Goal: Transaction & Acquisition: Book appointment/travel/reservation

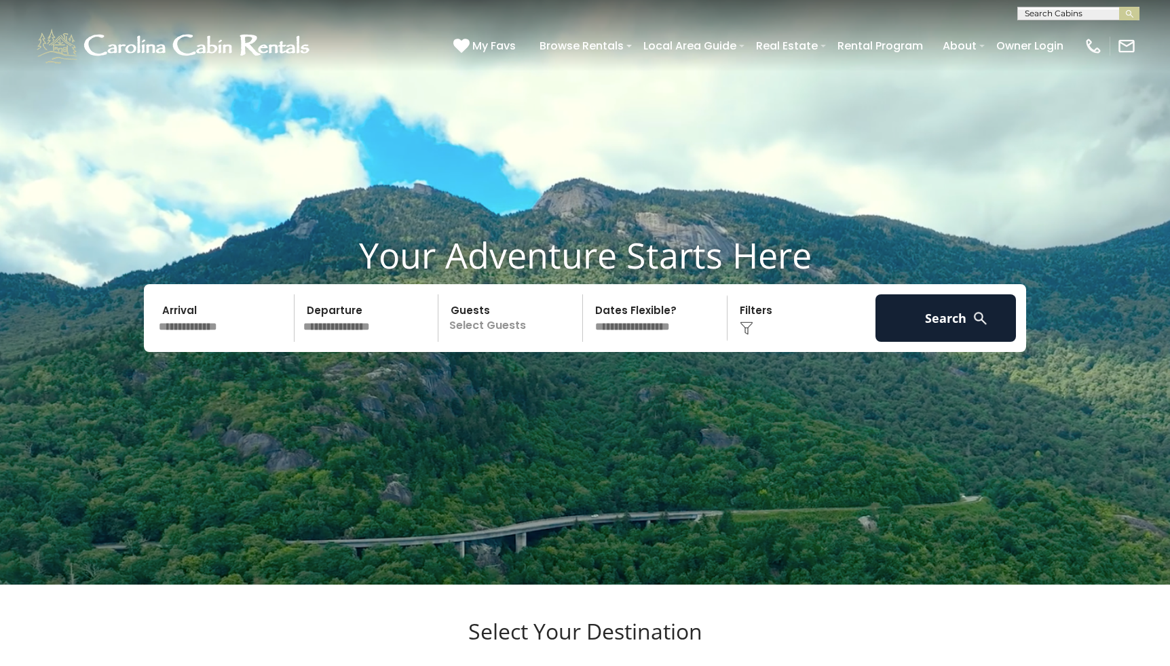
scroll to position [1, 0]
click at [1034, 12] on input "text" at bounding box center [1077, 16] width 119 height 14
type input "******"
click at [1068, 27] on li "Angels Peak" at bounding box center [1078, 32] width 121 height 12
click at [1128, 13] on img "submit" at bounding box center [1129, 14] width 10 height 10
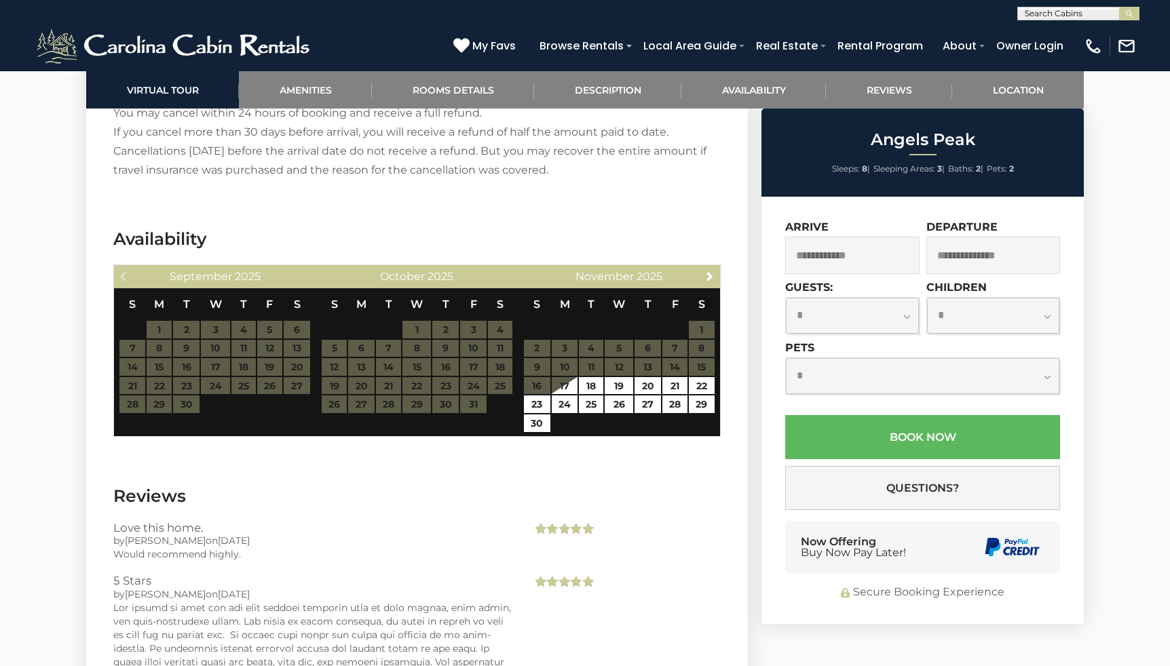
scroll to position [2411, 0]
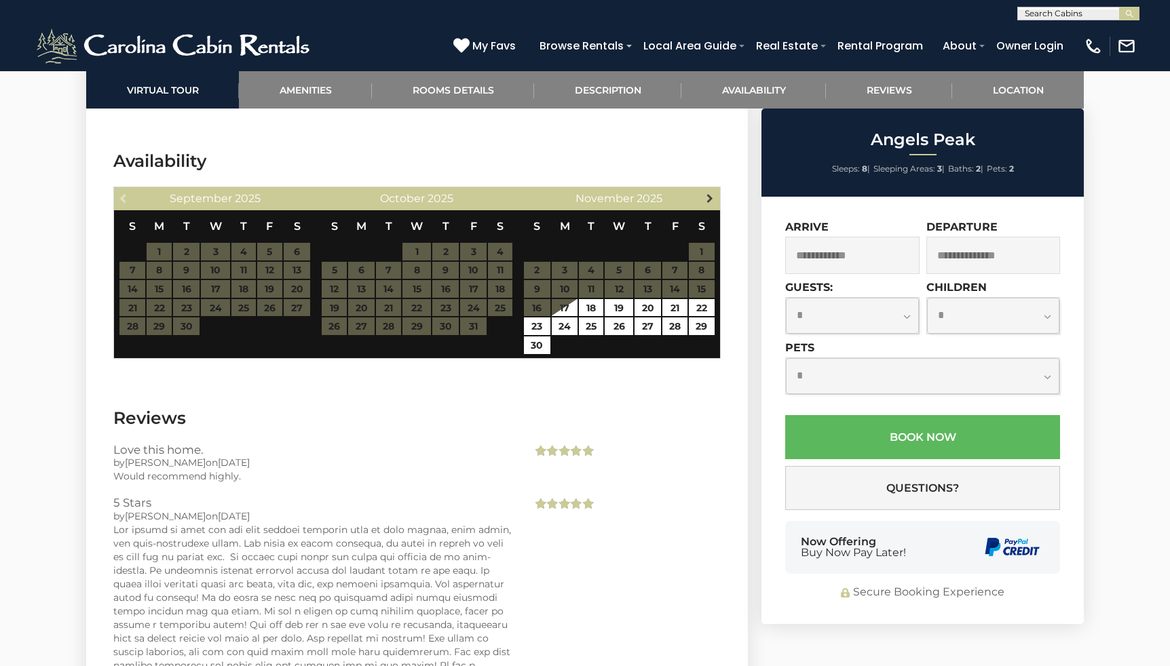
click at [706, 198] on span "Next" at bounding box center [709, 198] width 11 height 11
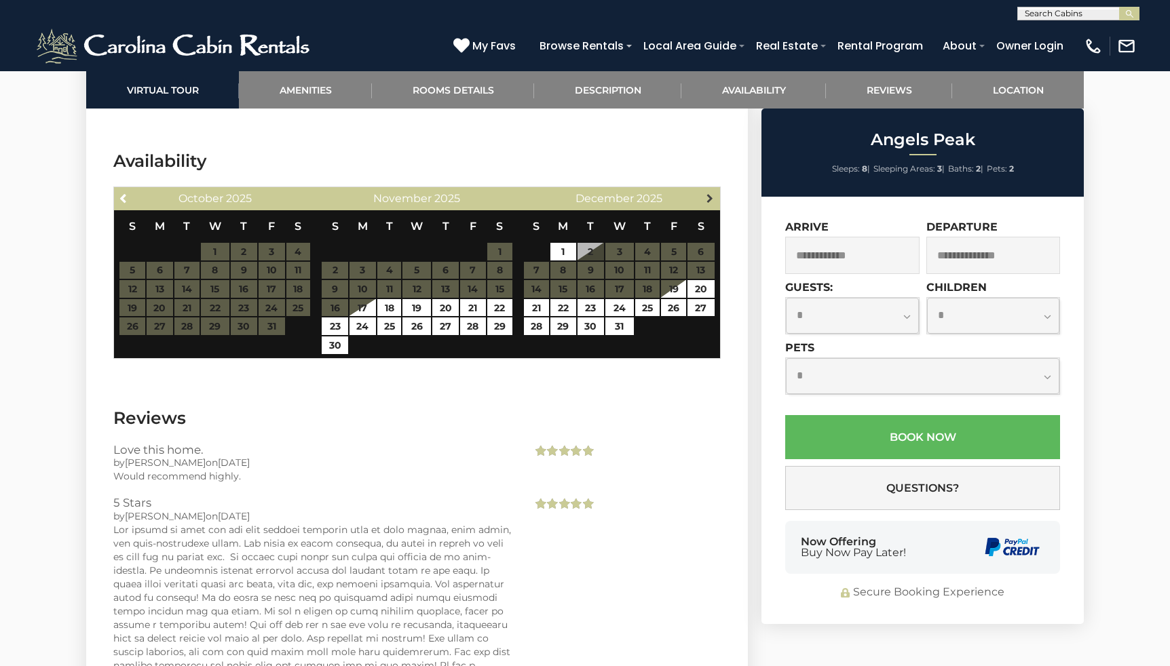
click at [710, 200] on span "Next" at bounding box center [709, 198] width 11 height 11
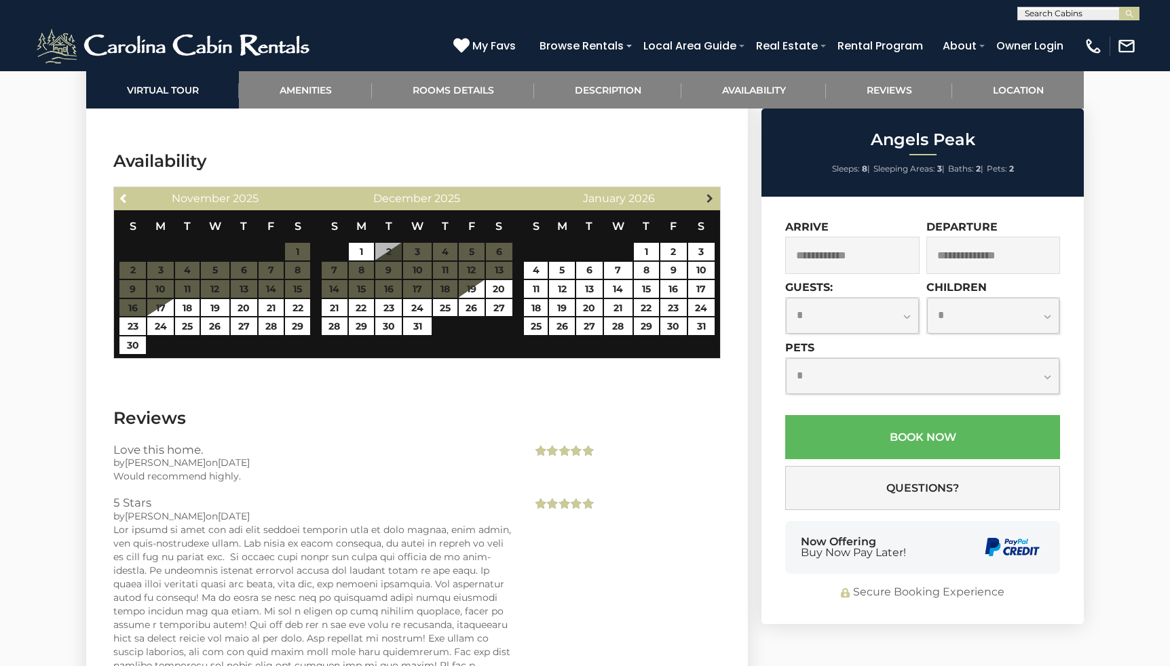
click at [709, 198] on span "Next" at bounding box center [709, 198] width 11 height 11
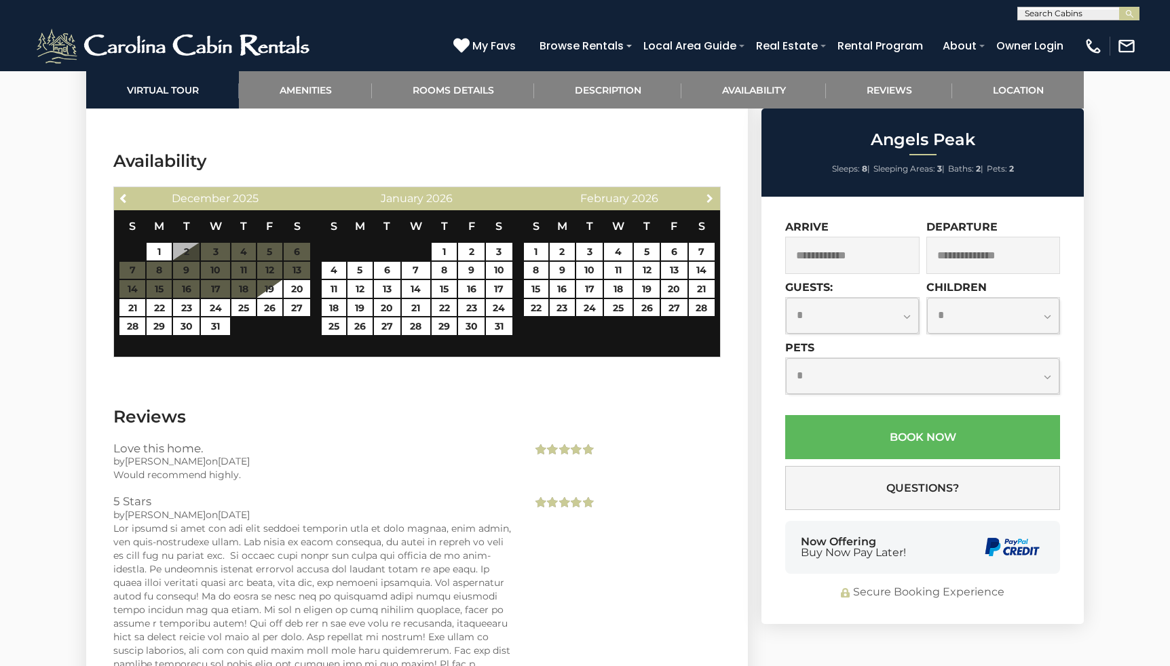
click at [709, 198] on span "Next" at bounding box center [709, 198] width 11 height 11
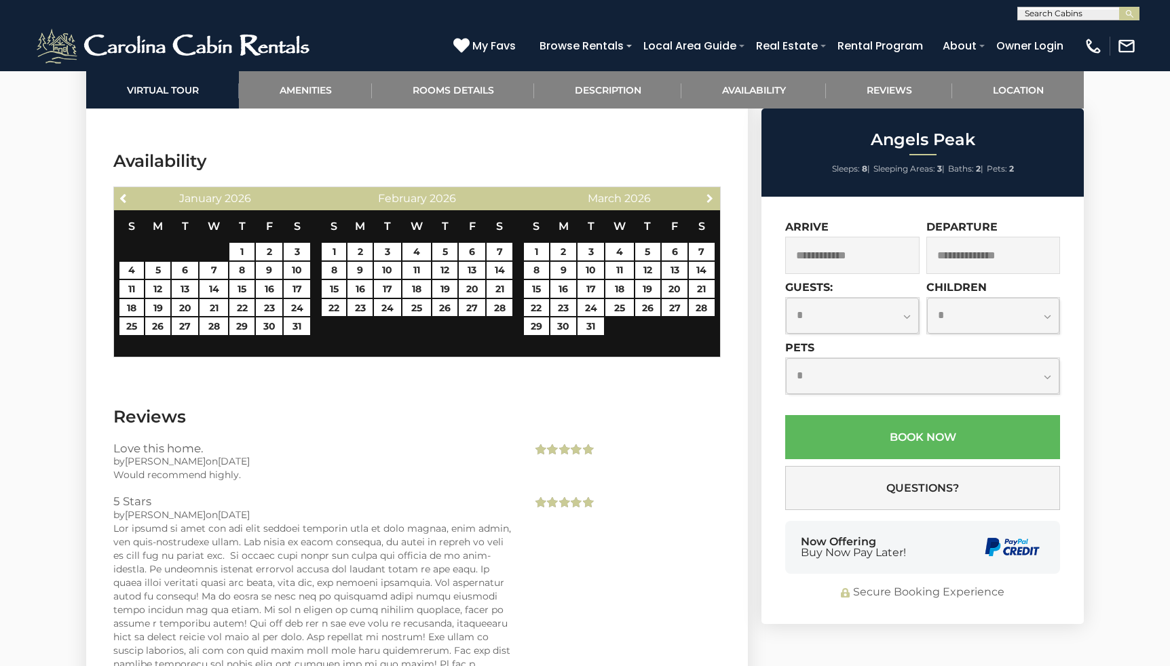
click at [709, 198] on span "Next" at bounding box center [709, 198] width 11 height 11
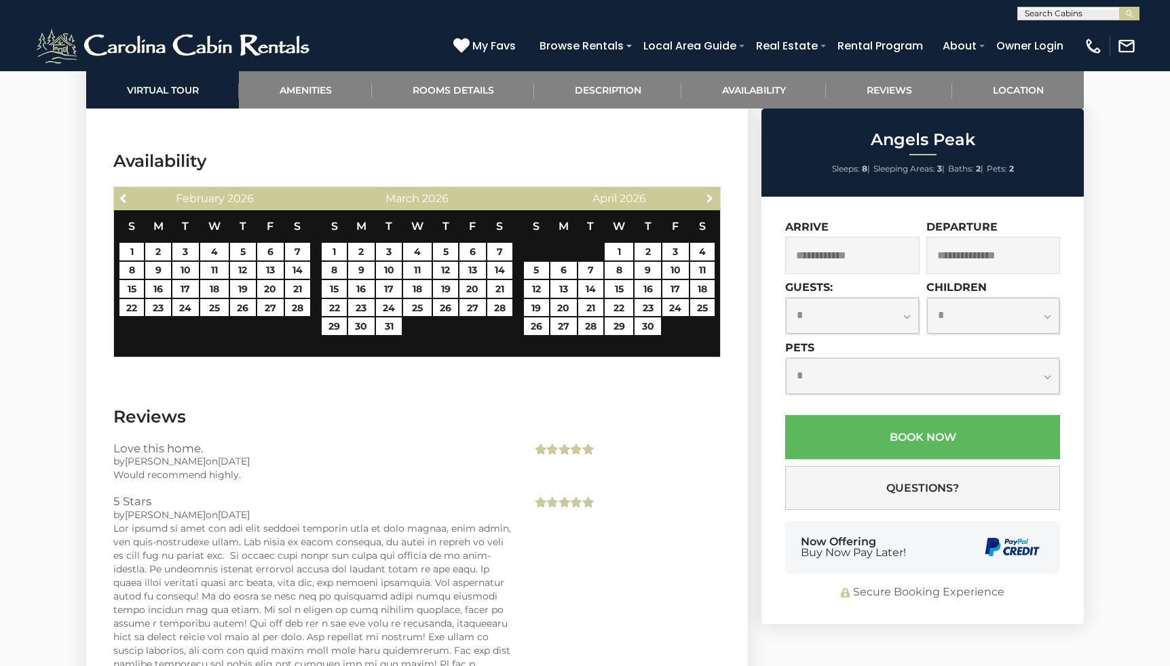
click at [709, 198] on span "Next" at bounding box center [709, 198] width 11 height 11
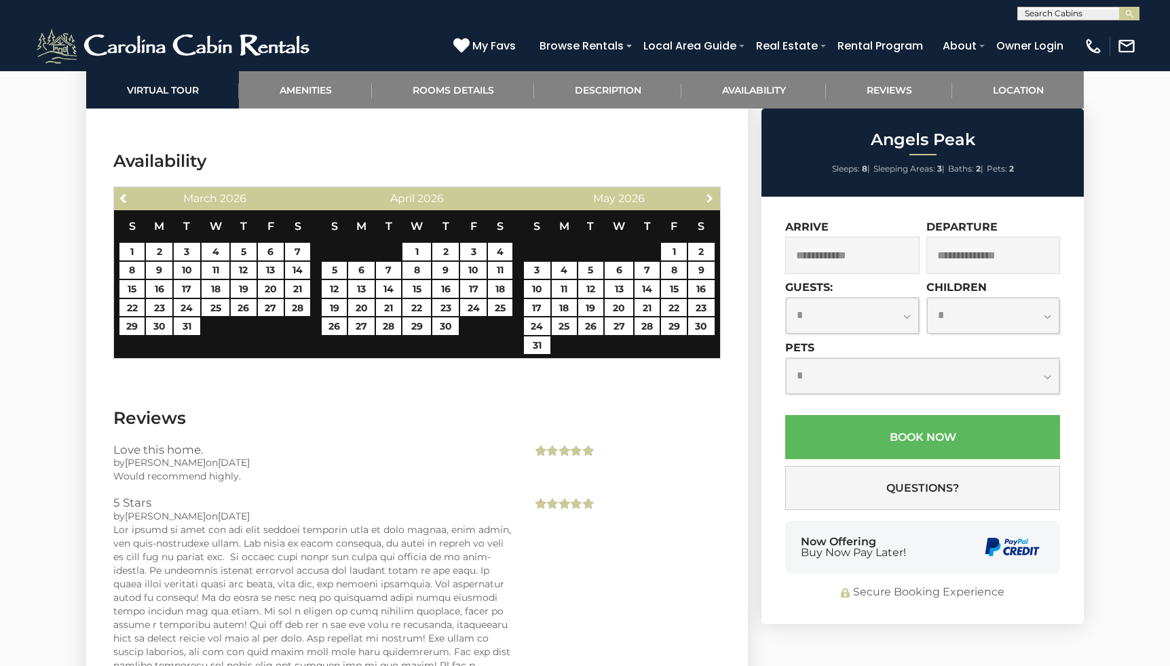
click at [709, 198] on span "Next" at bounding box center [709, 198] width 11 height 11
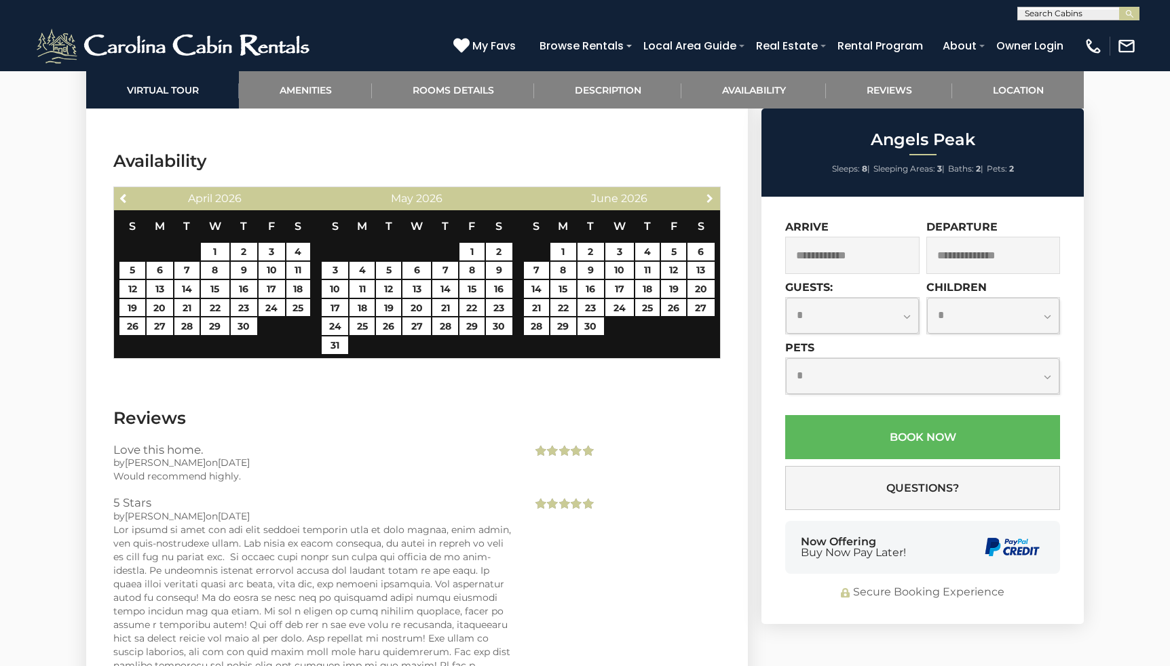
click at [709, 198] on span "Next" at bounding box center [709, 198] width 11 height 11
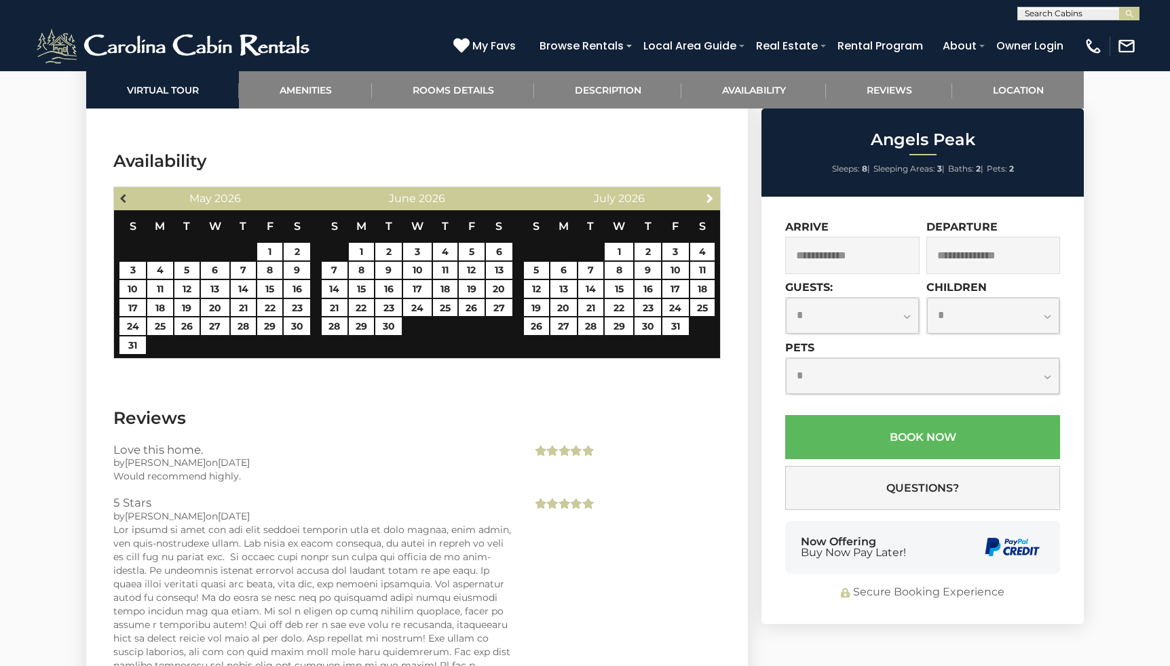
click at [126, 196] on span "Previous" at bounding box center [124, 198] width 11 height 11
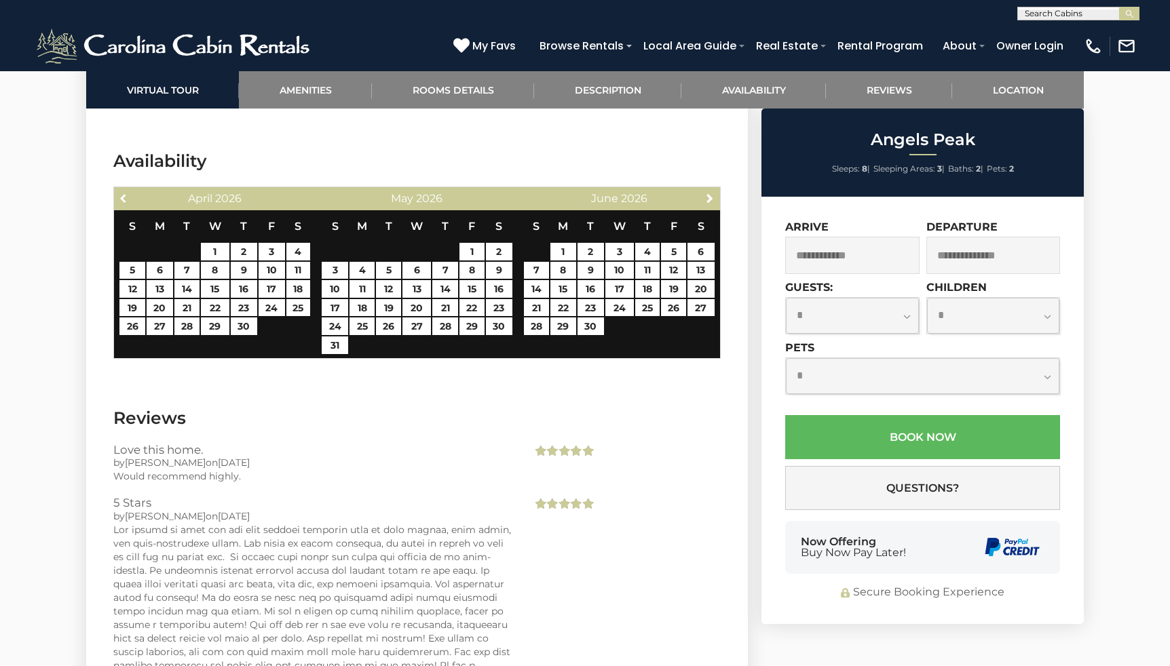
click at [126, 196] on span "Previous" at bounding box center [124, 198] width 11 height 11
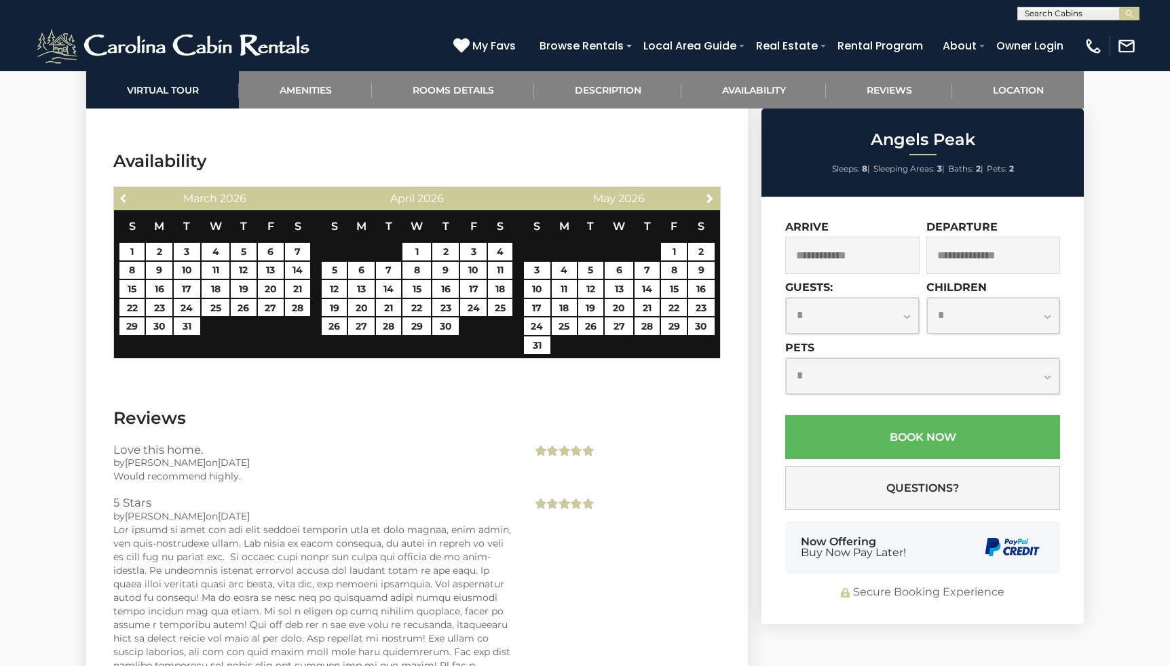
click at [126, 196] on span "Previous" at bounding box center [124, 198] width 11 height 11
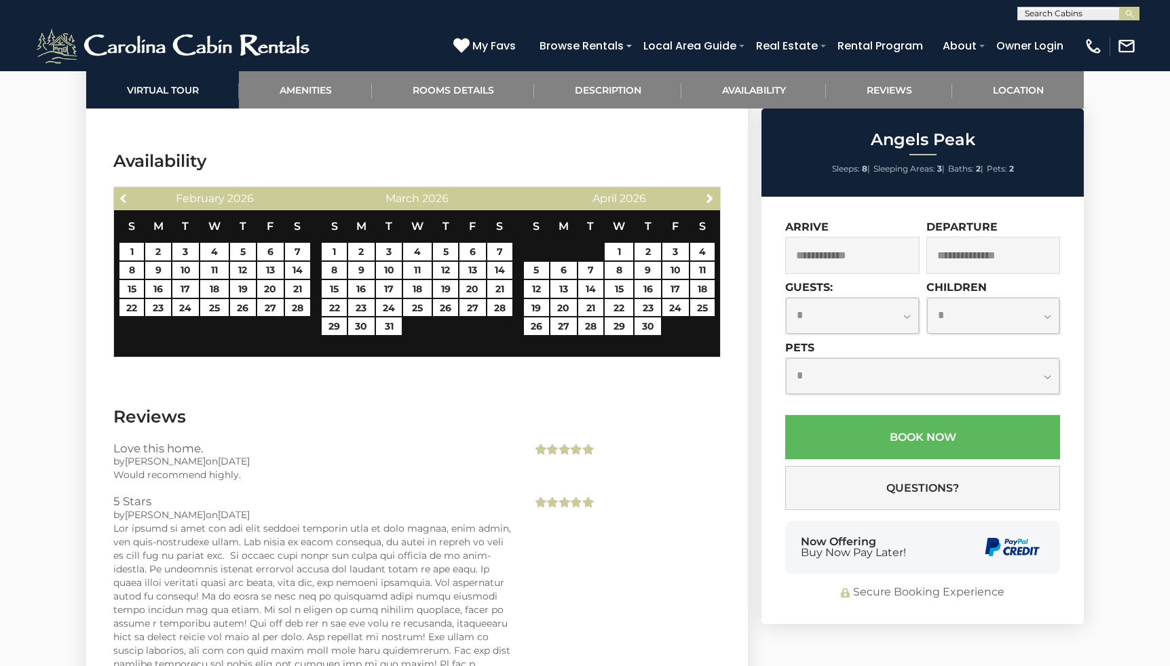
click at [126, 196] on span "Previous" at bounding box center [124, 198] width 11 height 11
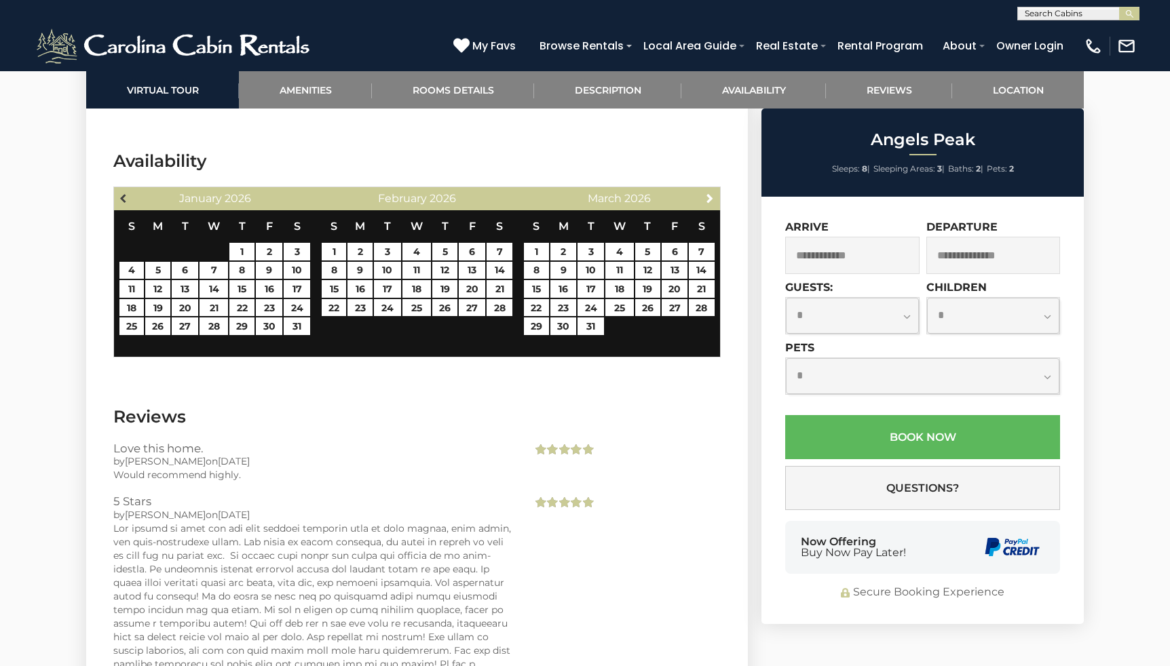
click at [126, 196] on span "Previous" at bounding box center [124, 198] width 11 height 11
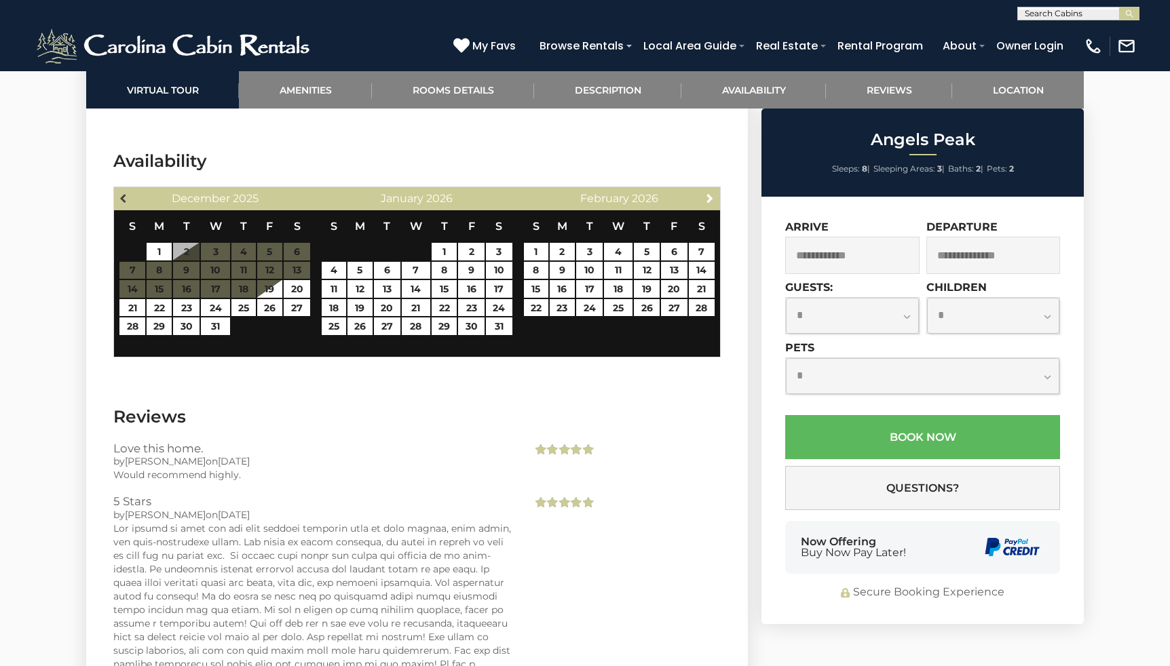
click at [127, 200] on span "Previous" at bounding box center [124, 198] width 11 height 11
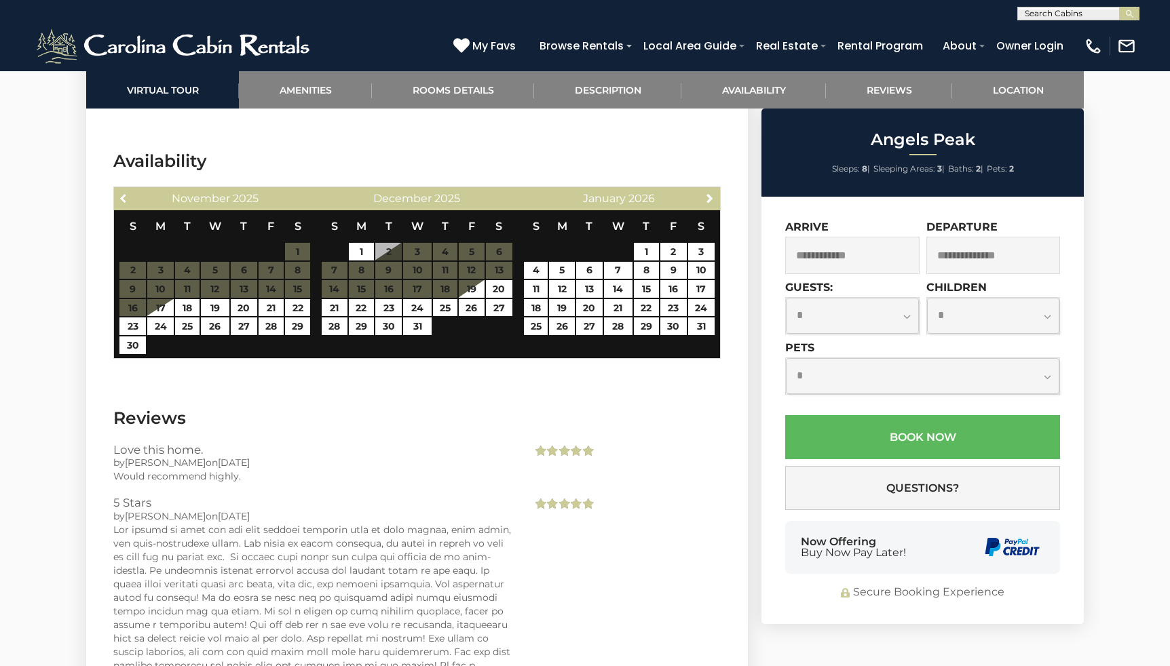
click at [127, 200] on span "Previous" at bounding box center [124, 198] width 11 height 11
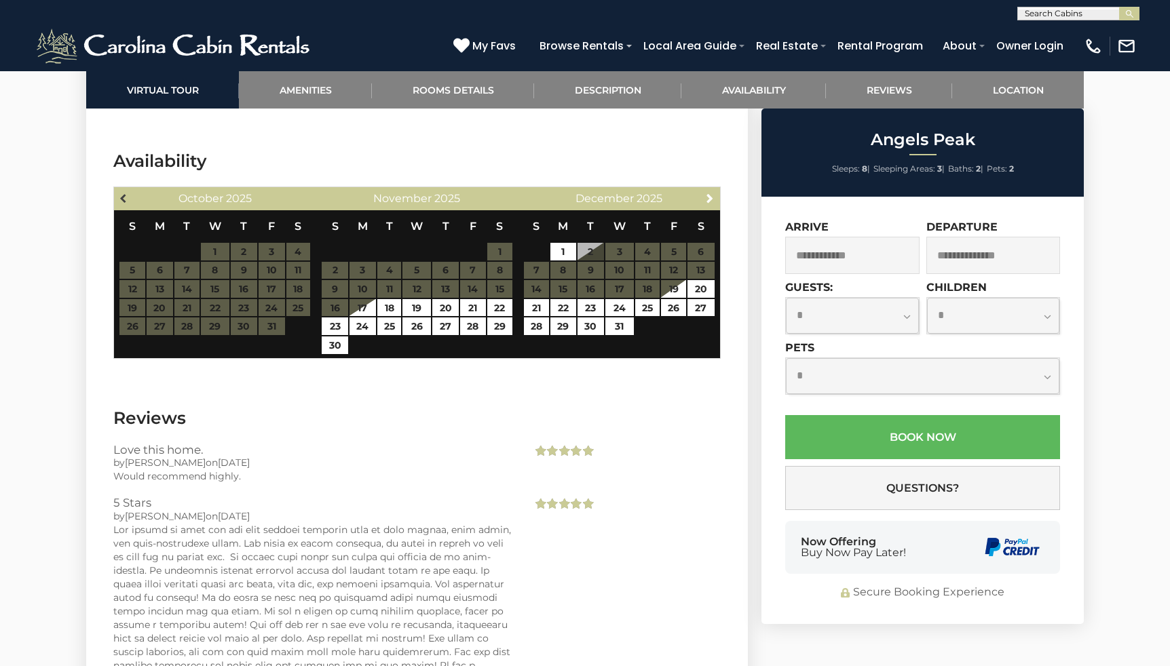
click at [124, 195] on span "Previous" at bounding box center [124, 198] width 11 height 11
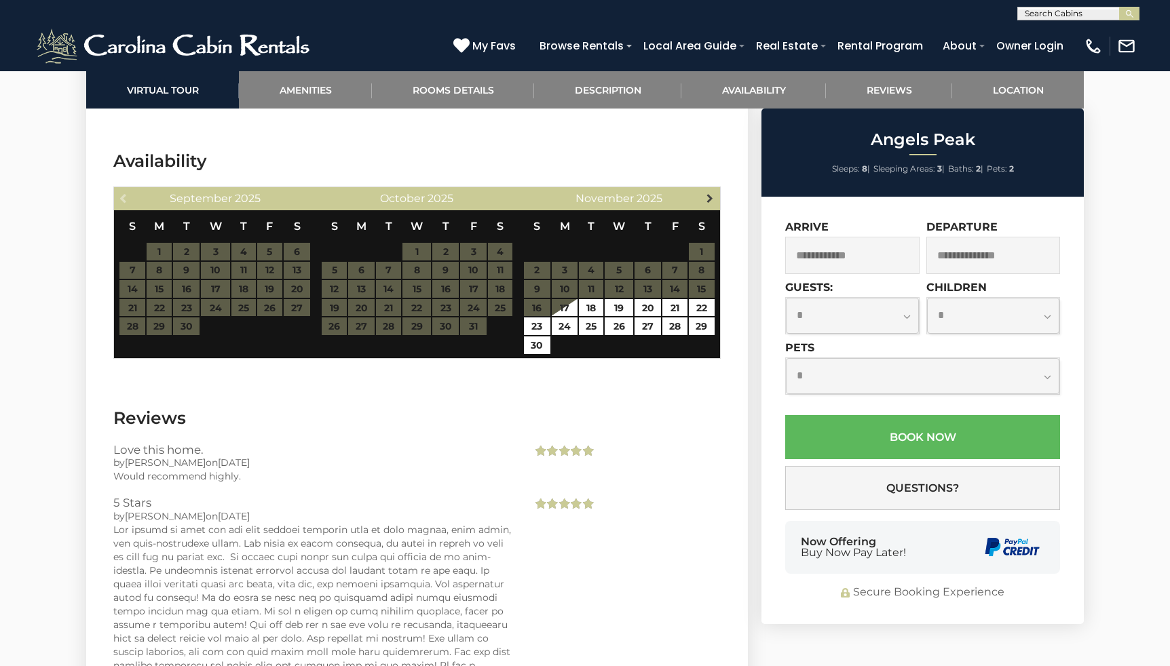
click at [708, 200] on span "Next" at bounding box center [709, 198] width 11 height 11
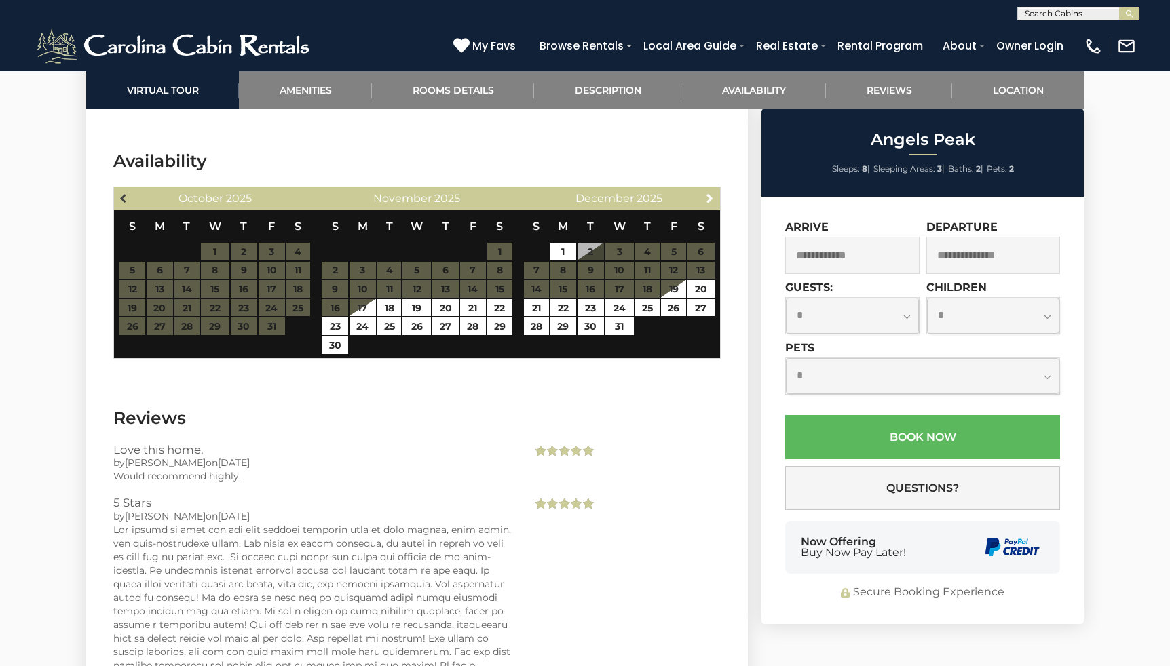
click at [128, 196] on span "Previous" at bounding box center [124, 198] width 11 height 11
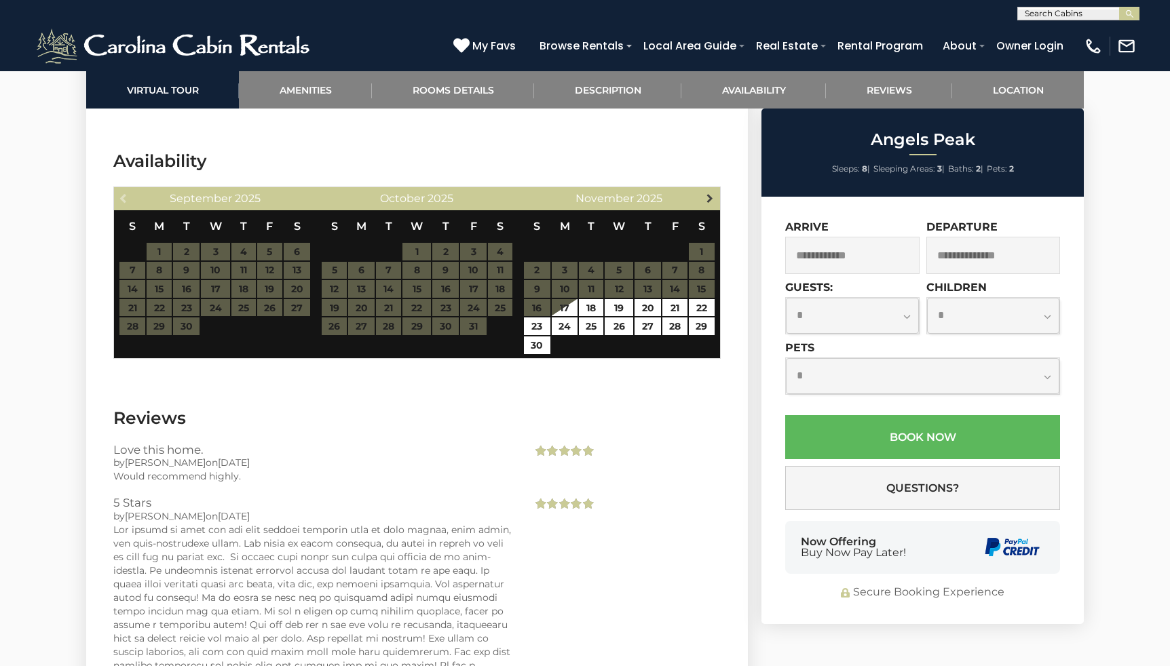
click at [710, 198] on span "Next" at bounding box center [709, 198] width 11 height 11
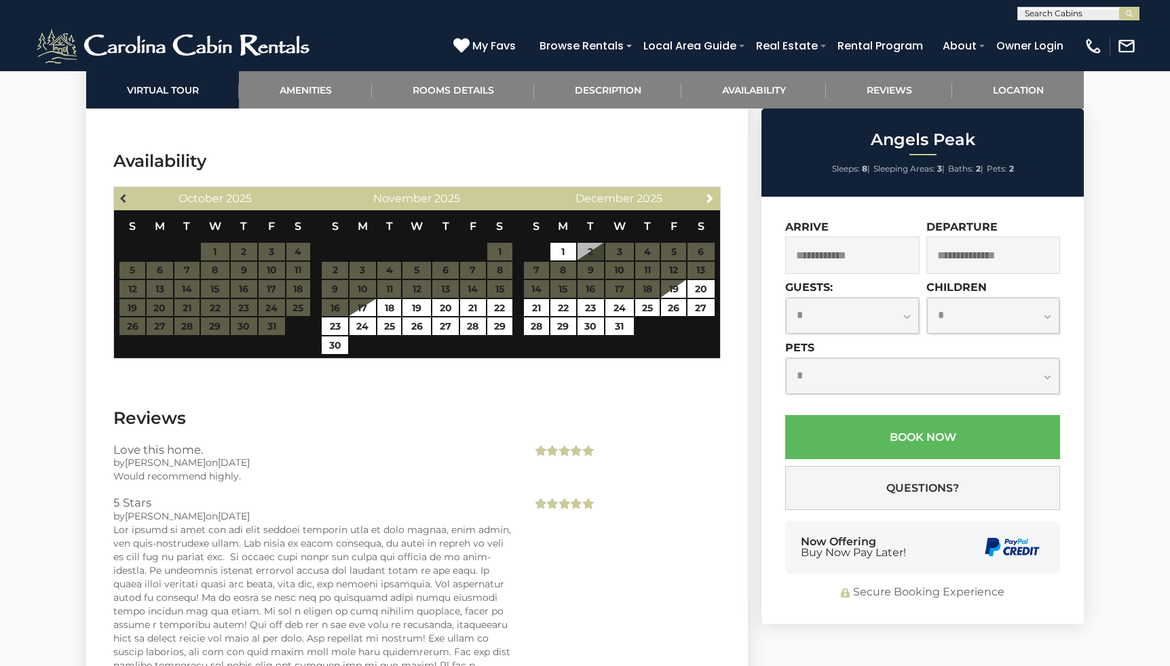
click at [119, 197] on span "Previous" at bounding box center [124, 198] width 11 height 11
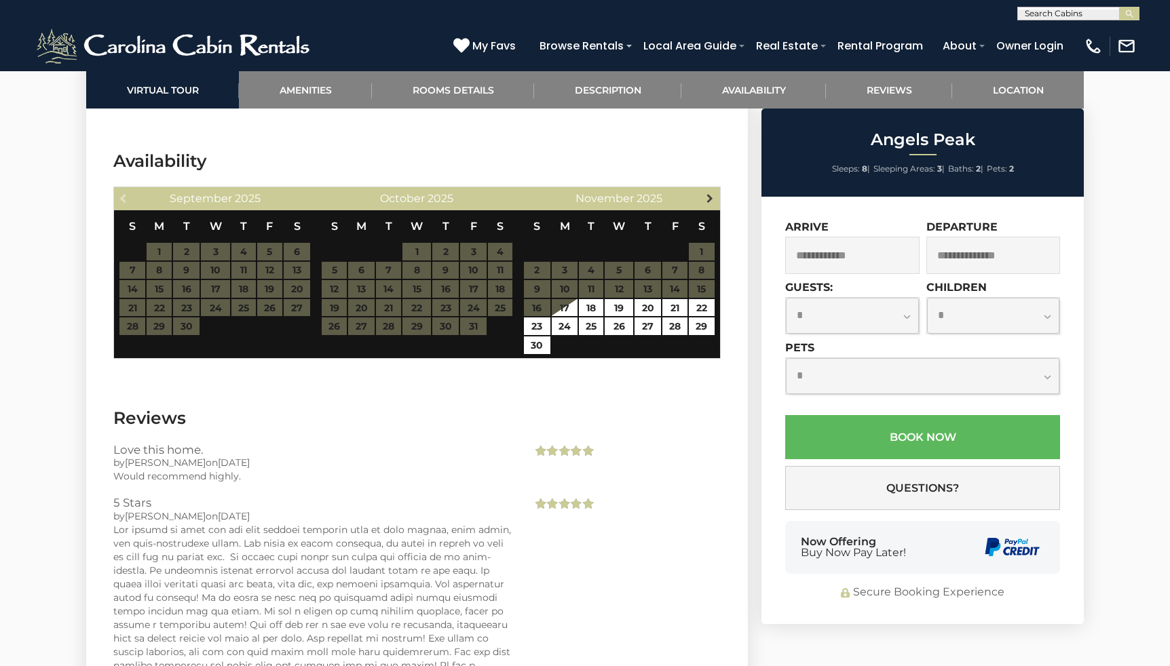
click at [708, 193] on span "Next" at bounding box center [709, 198] width 11 height 11
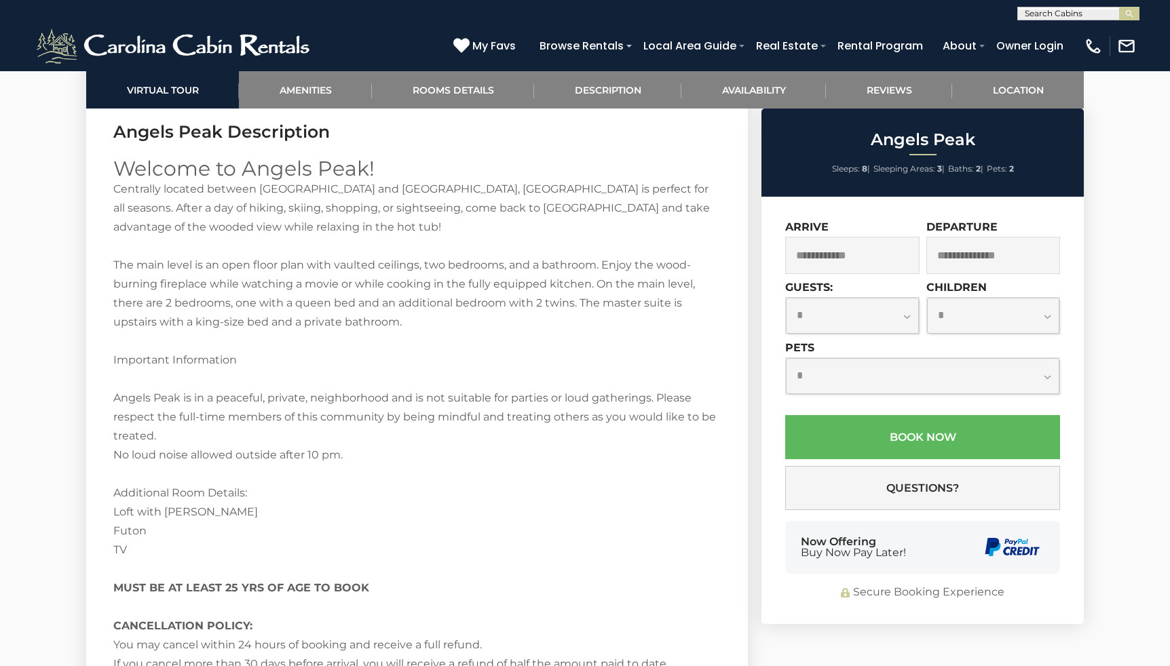
scroll to position [1701, 0]
